Goal: Communication & Community: Connect with others

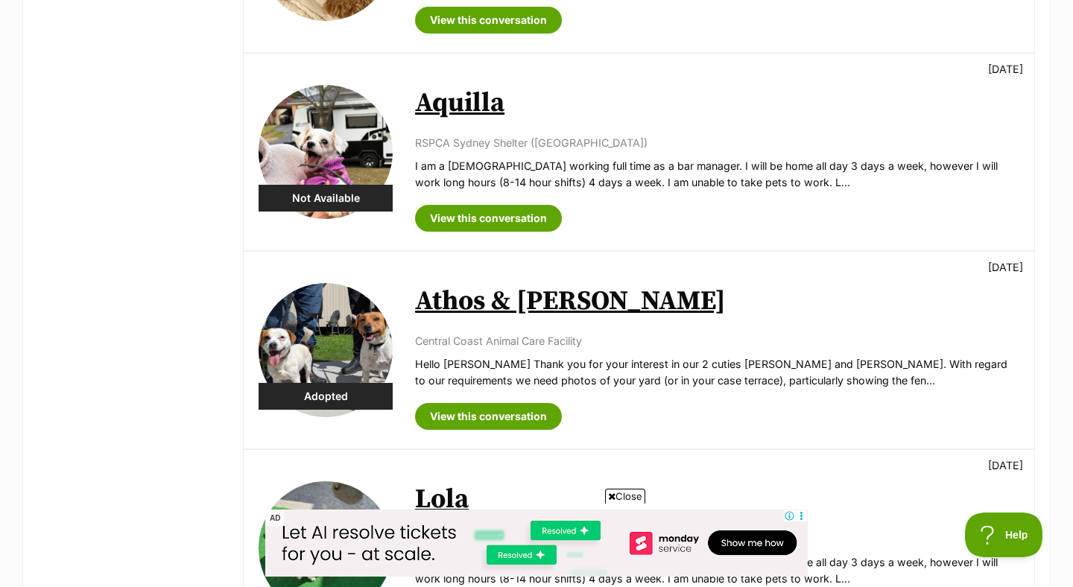
click at [415, 107] on link "Aquilla" at bounding box center [459, 103] width 89 height 34
click at [343, 197] on div "Not Available" at bounding box center [325, 198] width 134 height 27
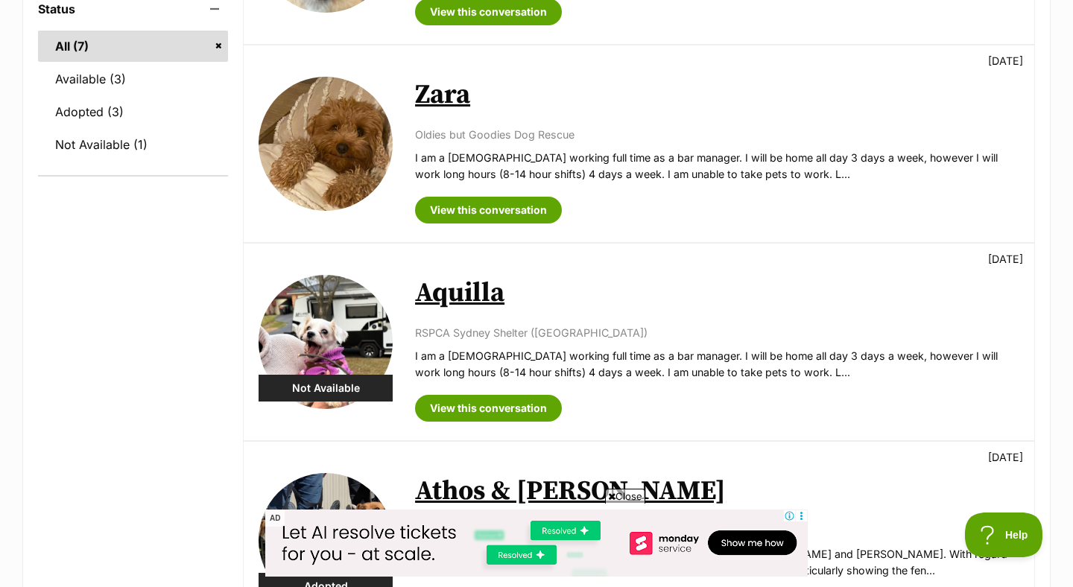
scroll to position [409, 0]
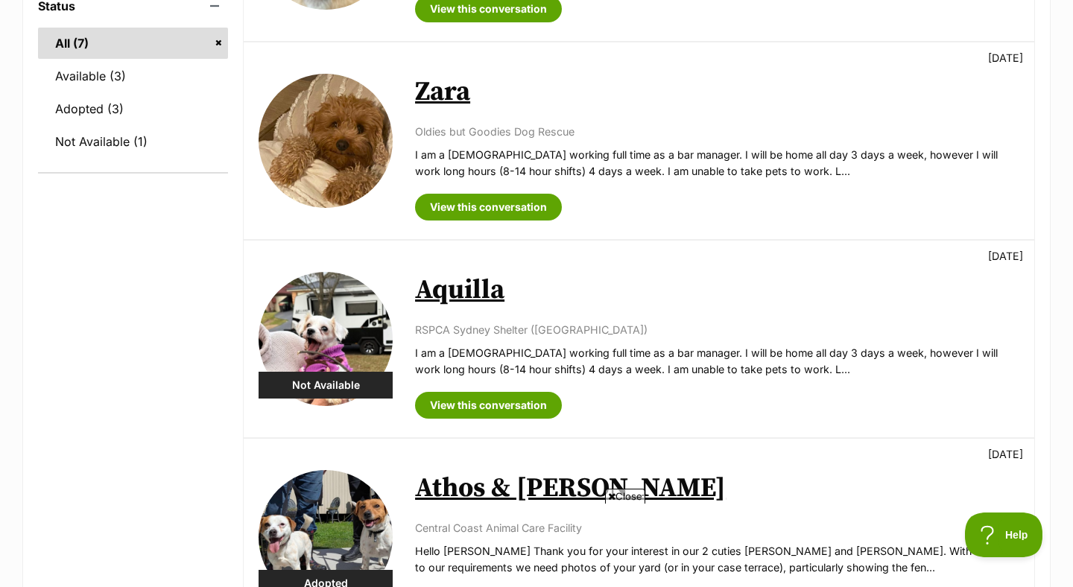
click at [599, 186] on div "View this conversation" at bounding box center [717, 202] width 604 height 38
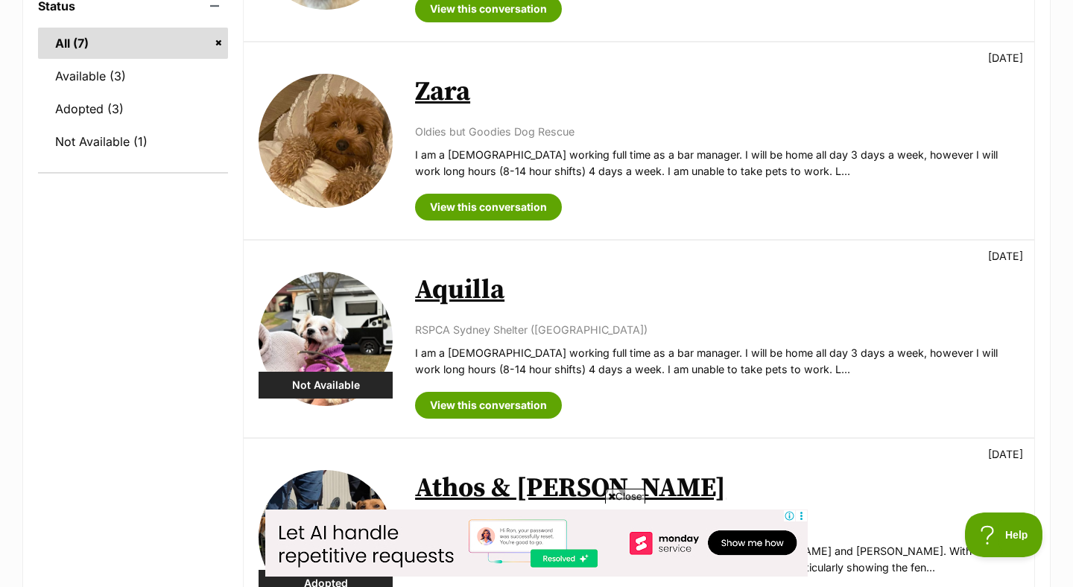
scroll to position [0, 0]
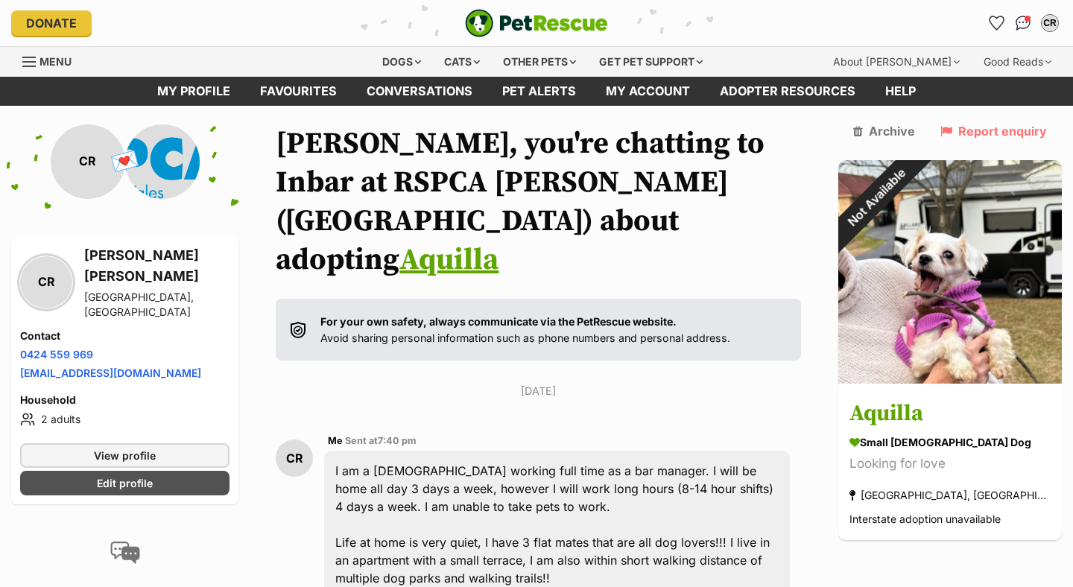
click at [492, 241] on link "Aquilla" at bounding box center [448, 259] width 99 height 37
